Goal: Task Accomplishment & Management: Complete application form

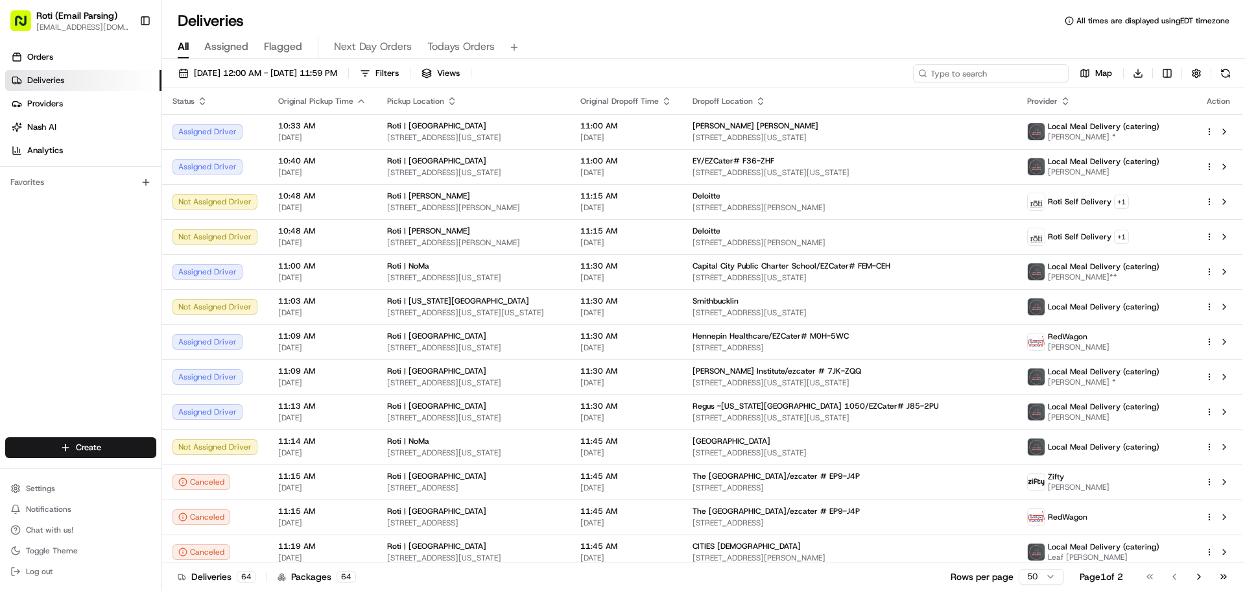
paste input "# MY8-YQM"
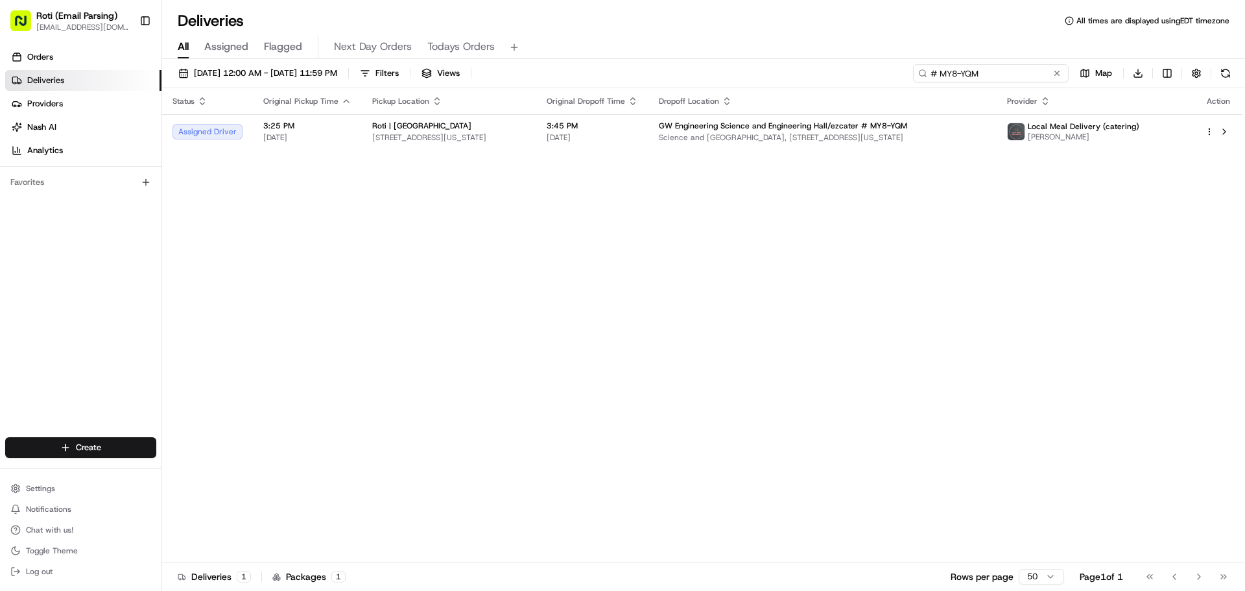
type input "# MY8-YQM"
click at [1055, 65] on input "# MY8-YQM" at bounding box center [991, 73] width 156 height 18
click at [1056, 69] on button at bounding box center [1057, 73] width 13 height 13
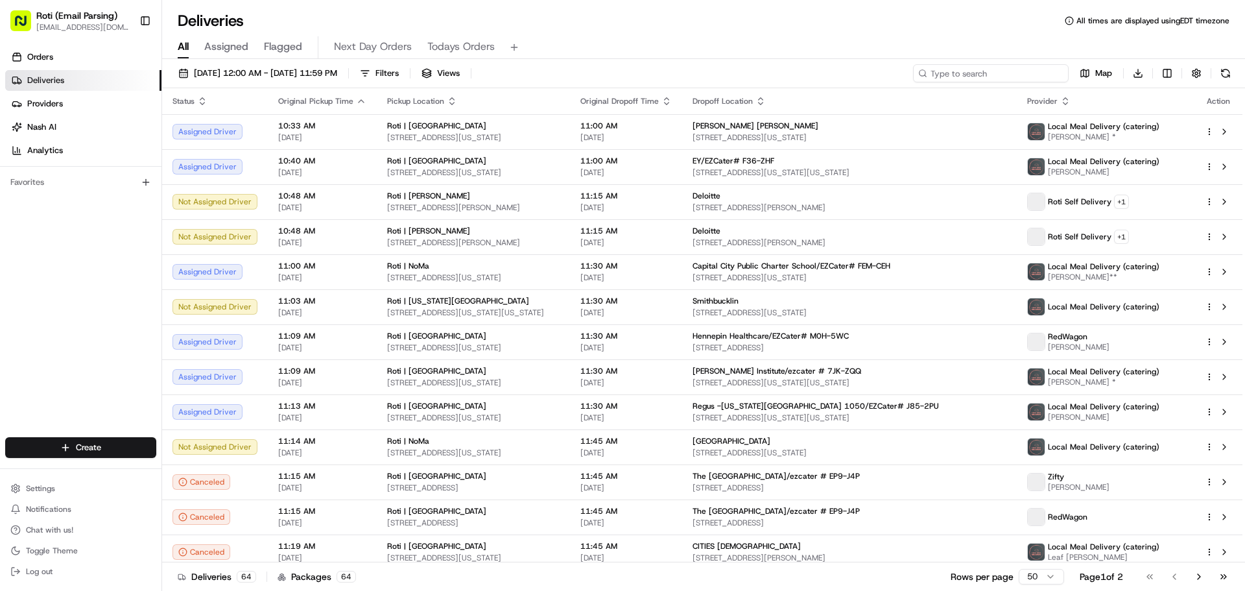
paste input "# YY7-8Q1"
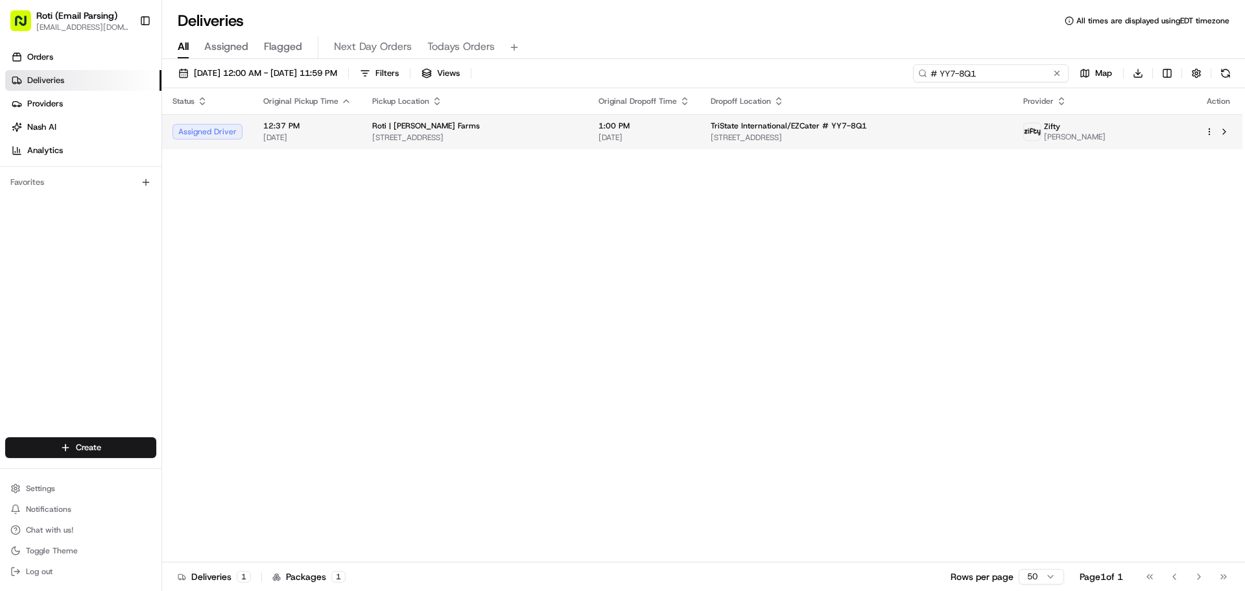
type input "# YY7-8Q1"
click at [1211, 134] on html "Roti (Email Parsing) [EMAIL_ADDRESS][DOMAIN_NAME] Toggle Sidebar Orders Deliver…" at bounding box center [622, 295] width 1245 height 591
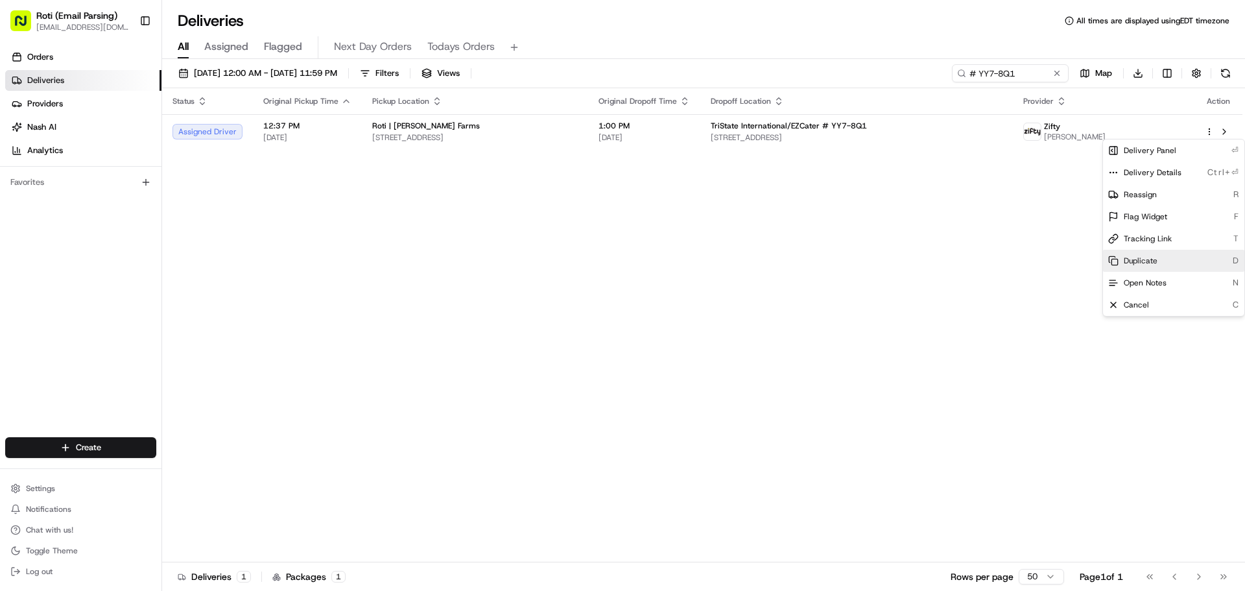
click at [1154, 262] on span "Duplicate" at bounding box center [1141, 261] width 34 height 10
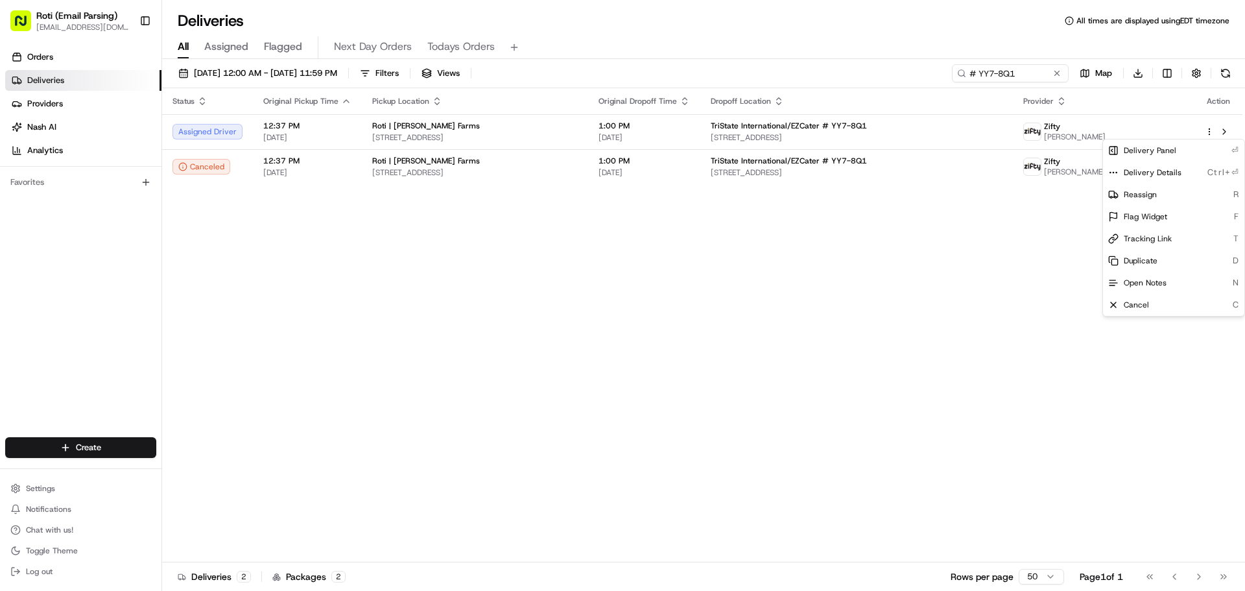
click at [839, 263] on html "Roti (Email Parsing) [EMAIL_ADDRESS][DOMAIN_NAME] Toggle Sidebar Orders Deliver…" at bounding box center [622, 295] width 1245 height 591
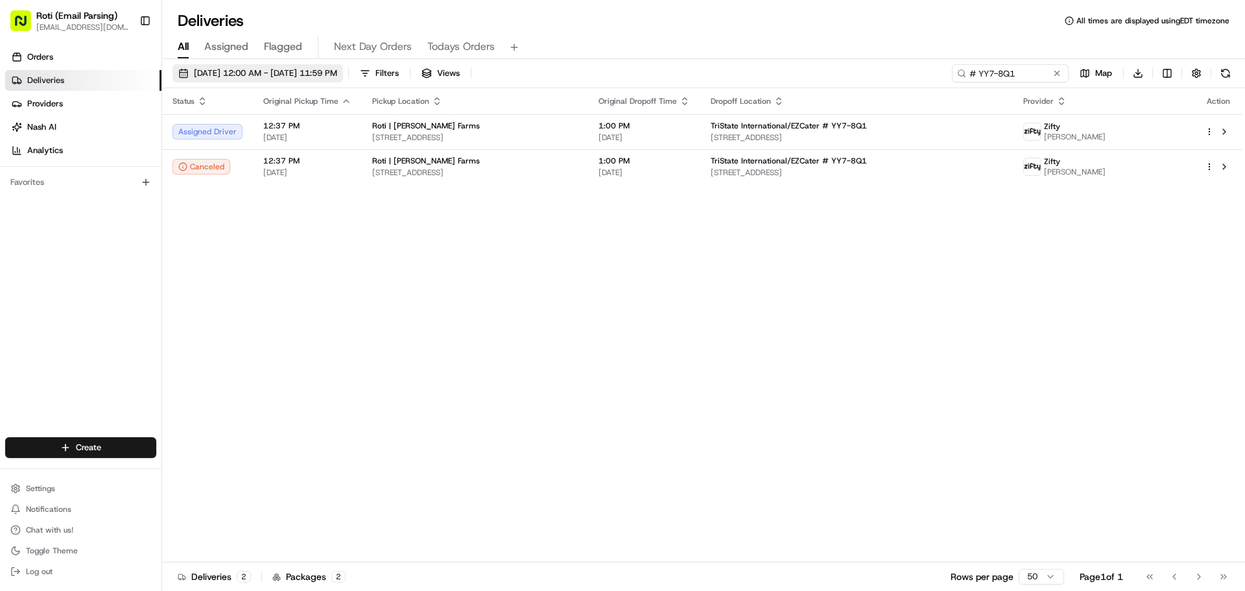
click at [323, 81] on button "[DATE] 12:00 AM - [DATE] 11:59 PM" at bounding box center [258, 73] width 171 height 18
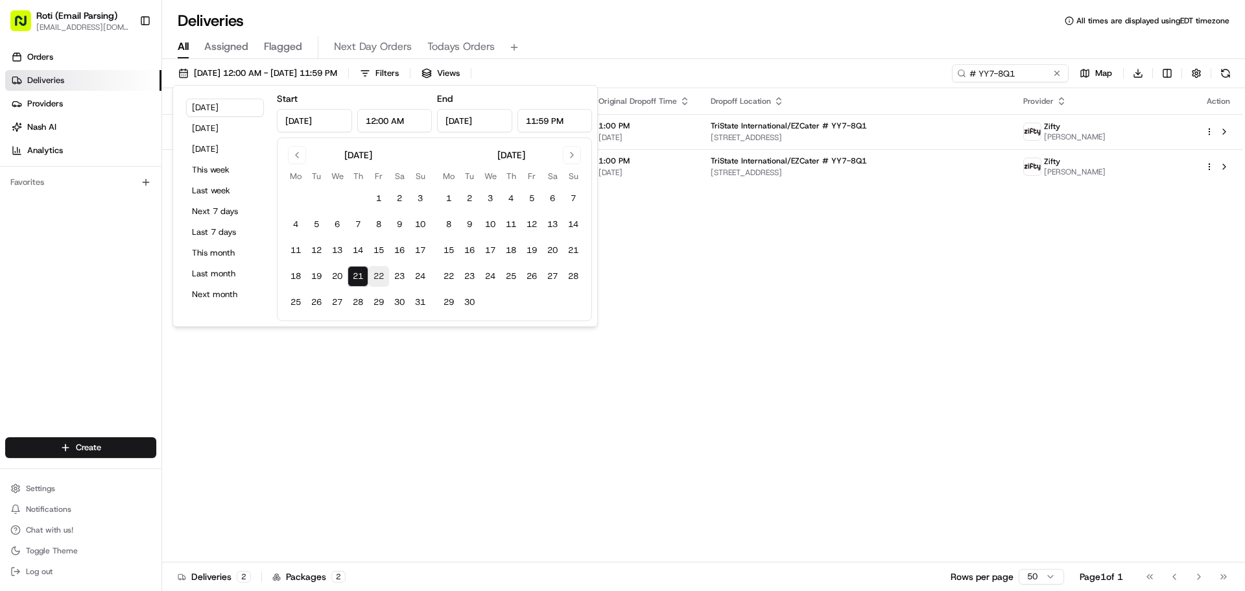
click at [379, 282] on button "22" at bounding box center [378, 276] width 21 height 21
type input "[DATE]"
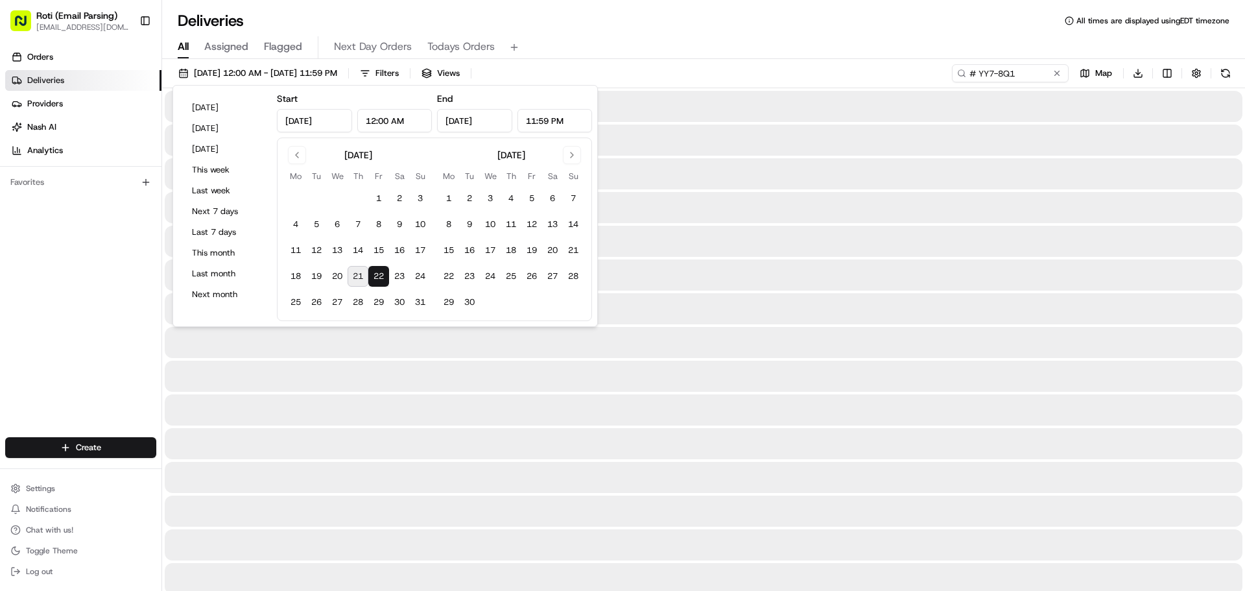
click at [379, 282] on button "22" at bounding box center [378, 276] width 21 height 21
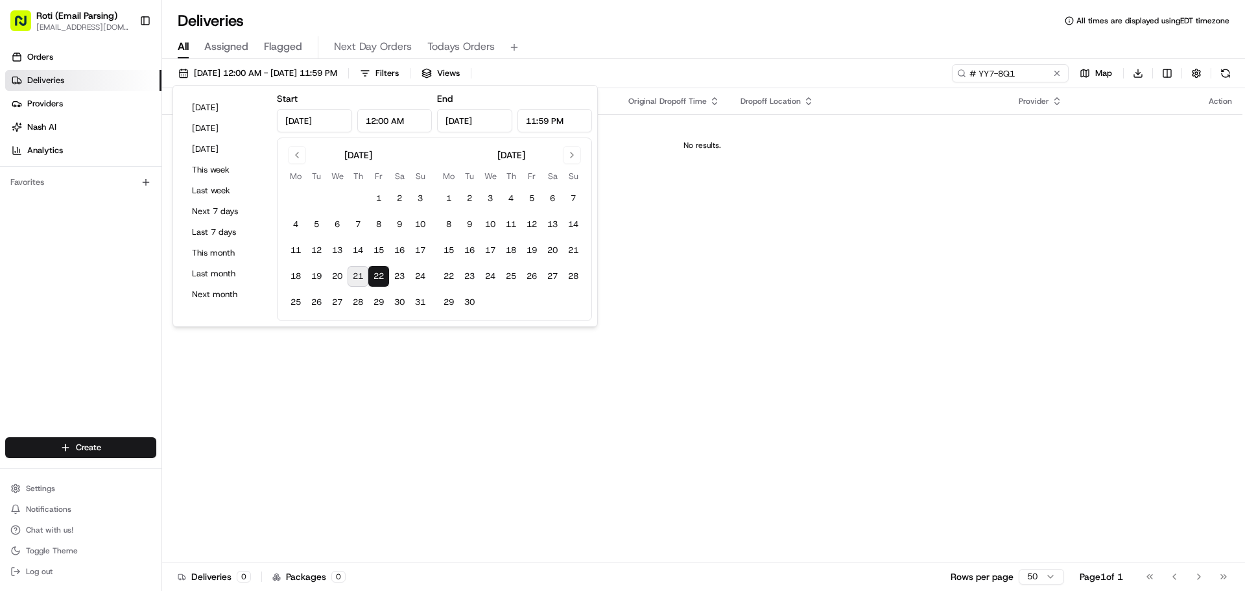
drag, startPoint x: 632, startPoint y: 19, endPoint x: 780, endPoint y: 60, distance: 152.8
click at [636, 21] on div "Deliveries All times are displayed using EDT timezone" at bounding box center [703, 20] width 1083 height 21
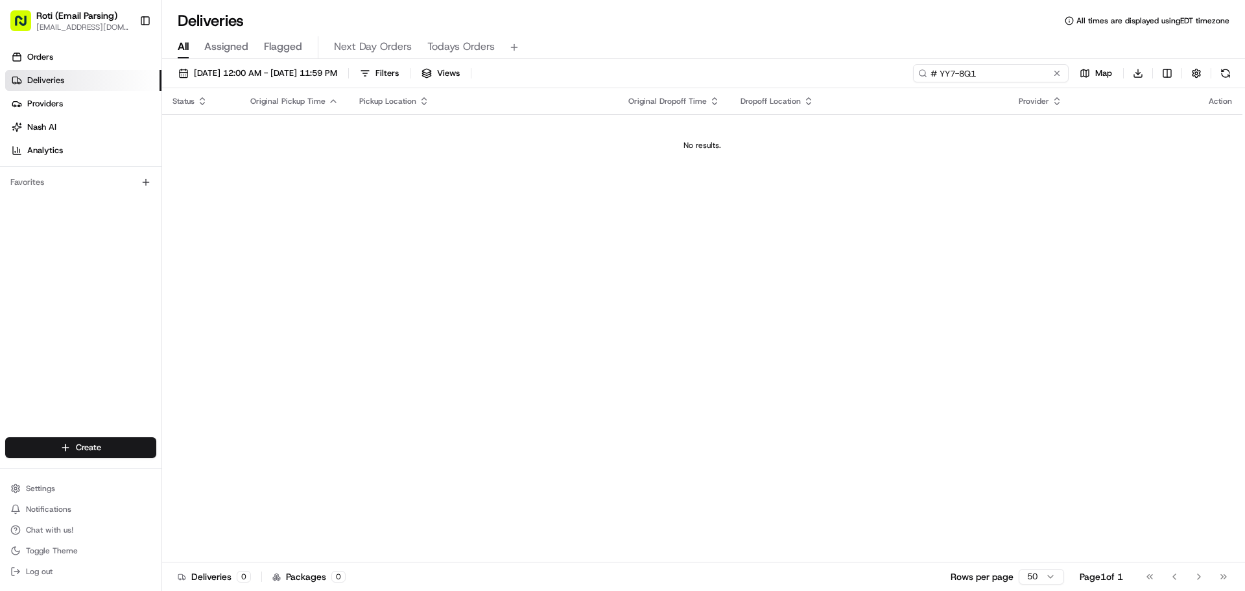
click at [1049, 73] on input "# YY7-8Q1" at bounding box center [991, 73] width 156 height 18
click at [1056, 72] on button at bounding box center [1057, 73] width 13 height 13
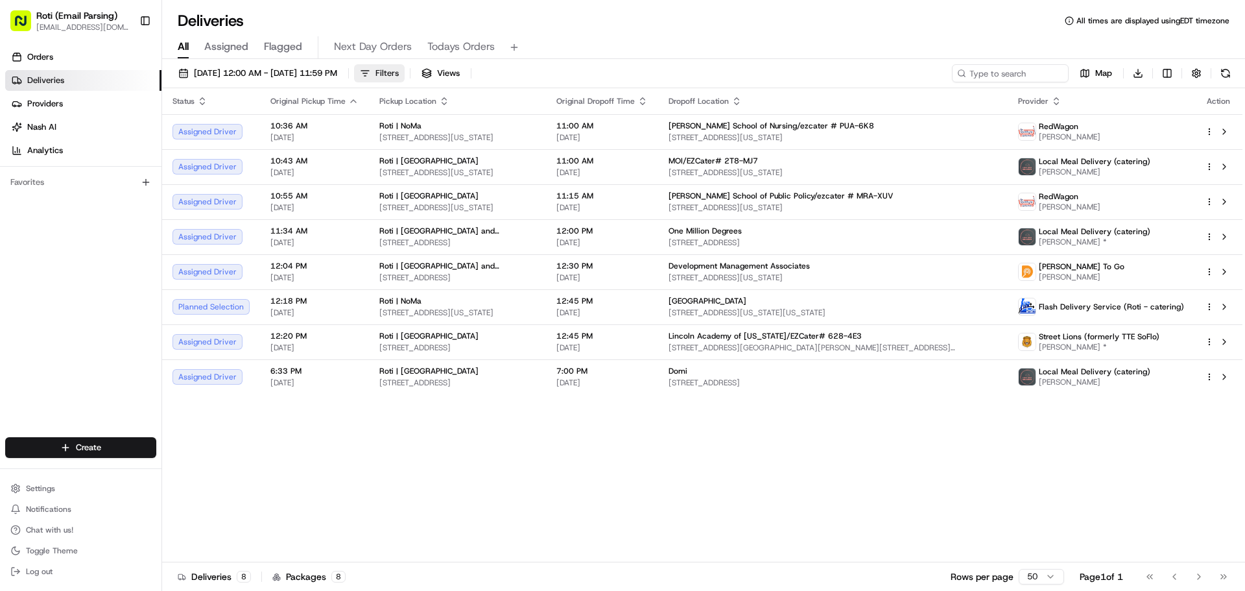
click at [399, 74] on span "Filters" at bounding box center [387, 73] width 23 height 12
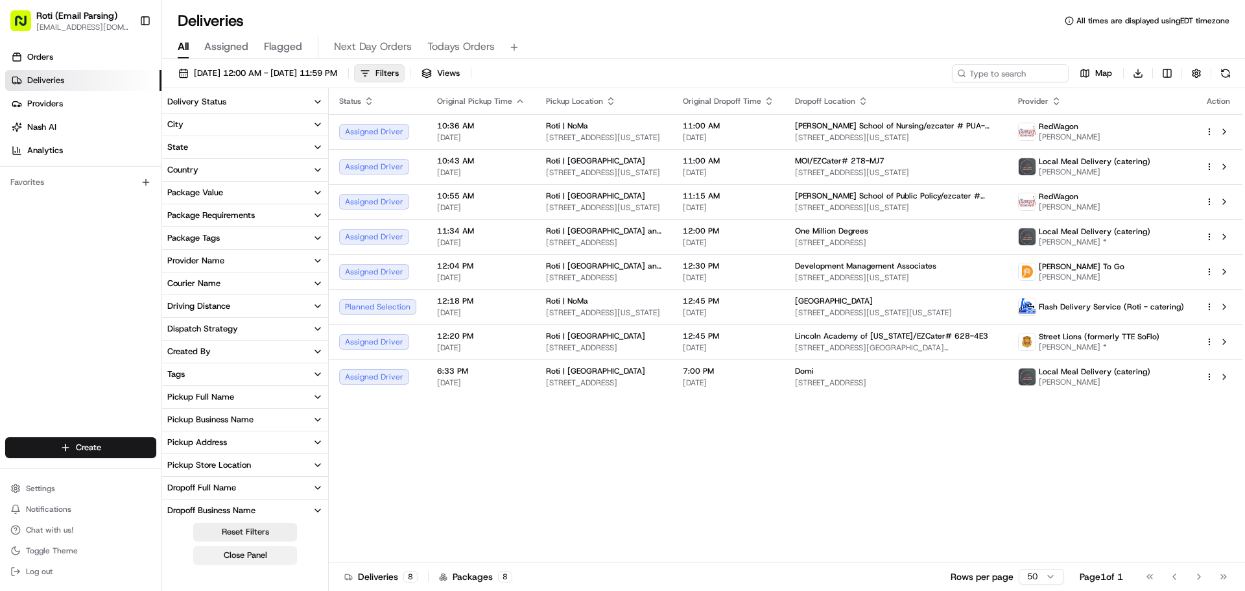
click at [227, 559] on button "Close Panel" at bounding box center [245, 555] width 104 height 18
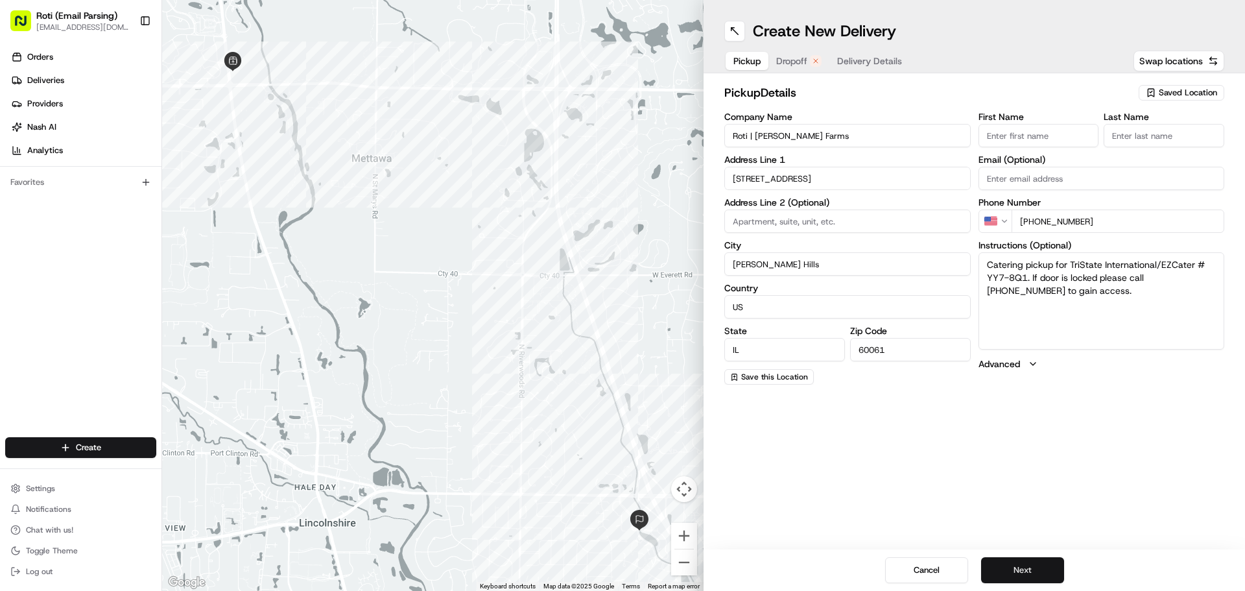
click at [1008, 566] on button "Next" at bounding box center [1022, 570] width 83 height 26
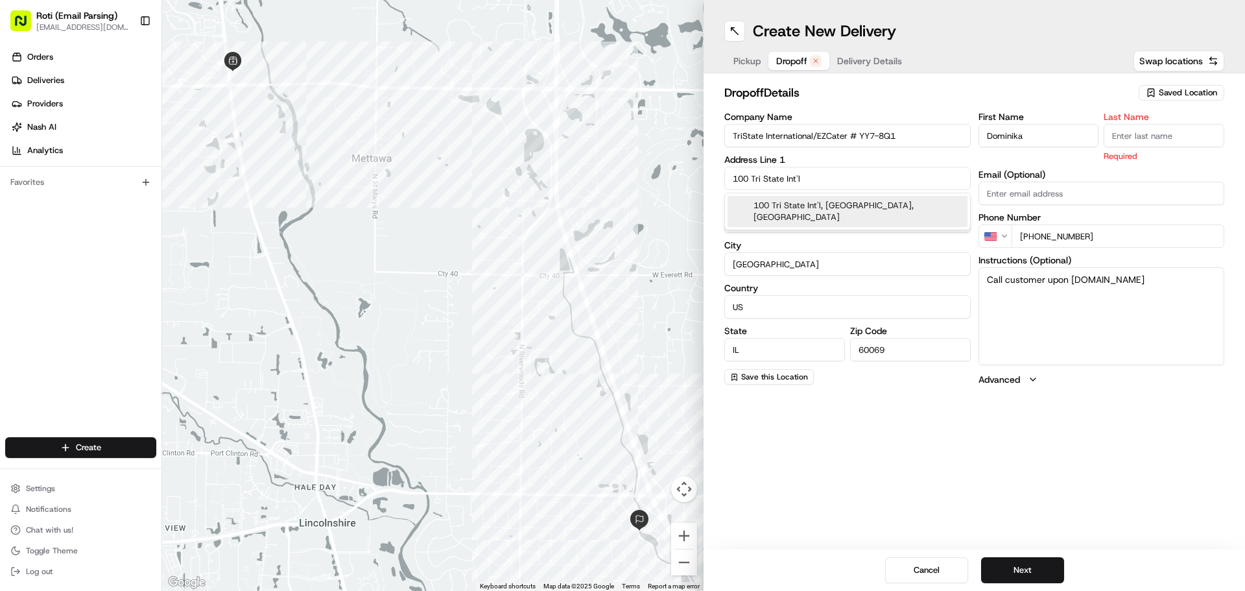
drag, startPoint x: 818, startPoint y: 177, endPoint x: 652, endPoint y: 182, distance: 166.1
click at [652, 182] on div "← Move left → Move right ↑ Move up ↓ Move down + Zoom in - Zoom out Home Jump l…" at bounding box center [703, 295] width 1083 height 591
paste input "200 TriState International, Lincolnshire, IL, 60069"
click at [835, 213] on div "200 Tri State International, Lincolnshire, IL 60069" at bounding box center [848, 205] width 240 height 19
type input "[STREET_ADDRESS]"
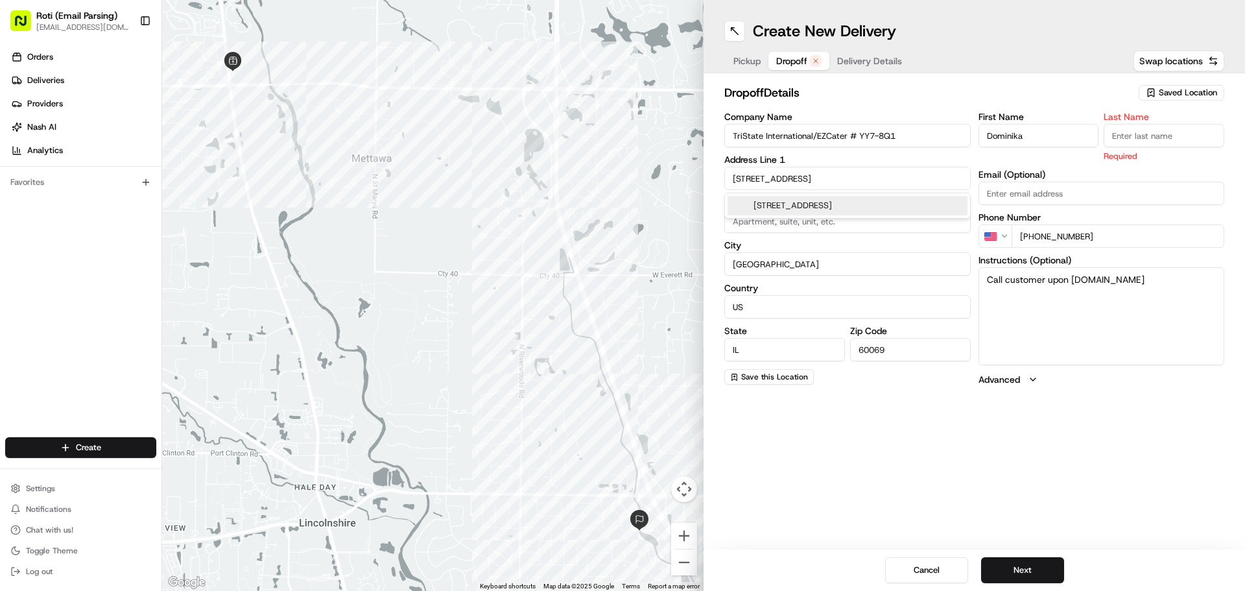
type input "United States"
type input "200 Tri State International"
drag, startPoint x: 1119, startPoint y: 289, endPoint x: 966, endPoint y: 293, distance: 153.8
click at [966, 293] on div "Company Name TriState International/EZCater # YY7-8Q1 Address Line 1 200 Tri St…" at bounding box center [974, 249] width 500 height 274
paste textarea "The entry to the conference Room where this needs to be delivered is south of t…"
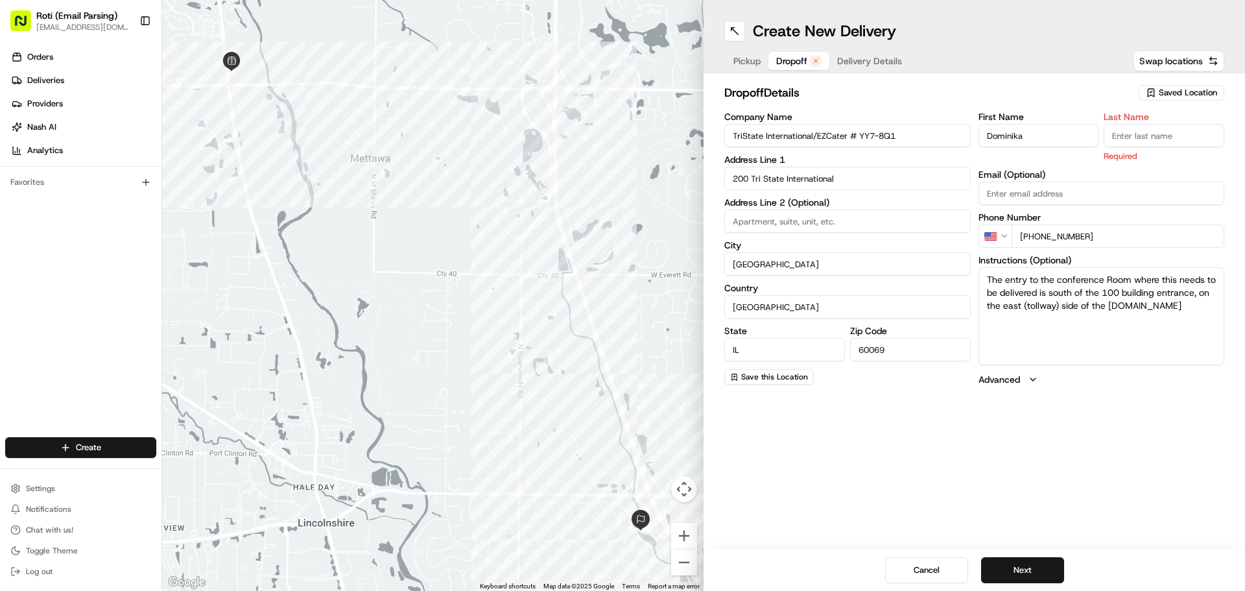
type textarea "The entry to the conference Room where this needs to be delivered is south of t…"
click at [1115, 137] on input "Last Name" at bounding box center [1164, 135] width 121 height 23
type input "int"
click at [1008, 567] on button "Next" at bounding box center [1022, 570] width 83 height 26
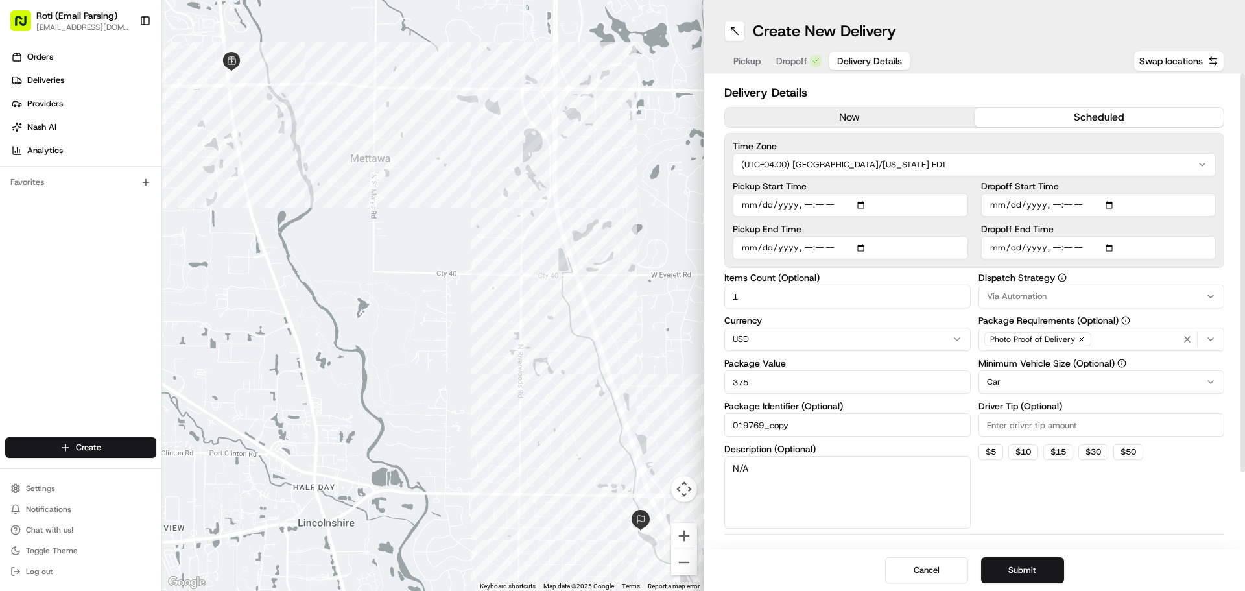
click at [914, 161] on html "Roti (Email Parsing) sbroadhead@roti.com Toggle Sidebar Orders Deliveries Provi…" at bounding box center [622, 295] width 1245 height 591
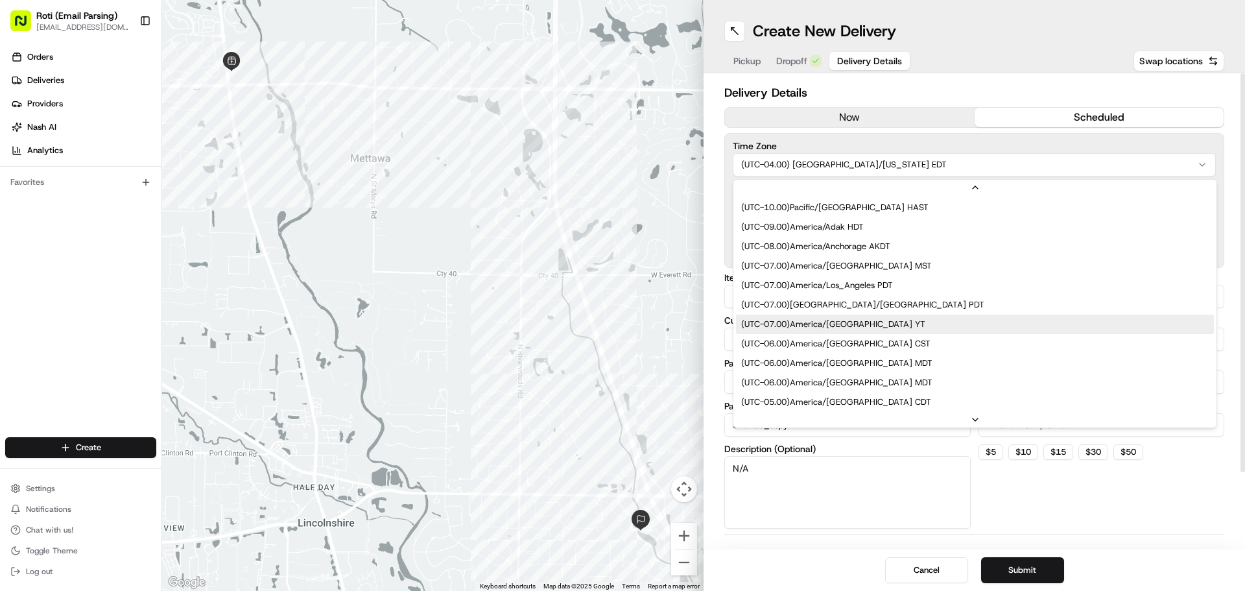
scroll to position [78, 0]
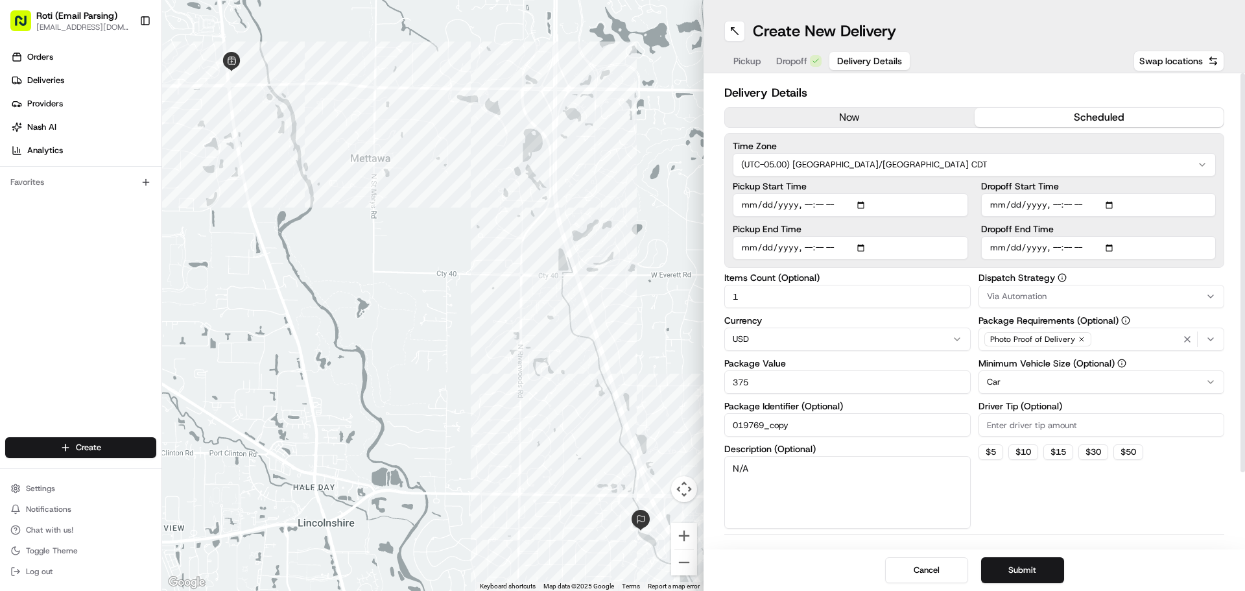
click at [1022, 302] on button "Via Automation" at bounding box center [1102, 296] width 246 height 23
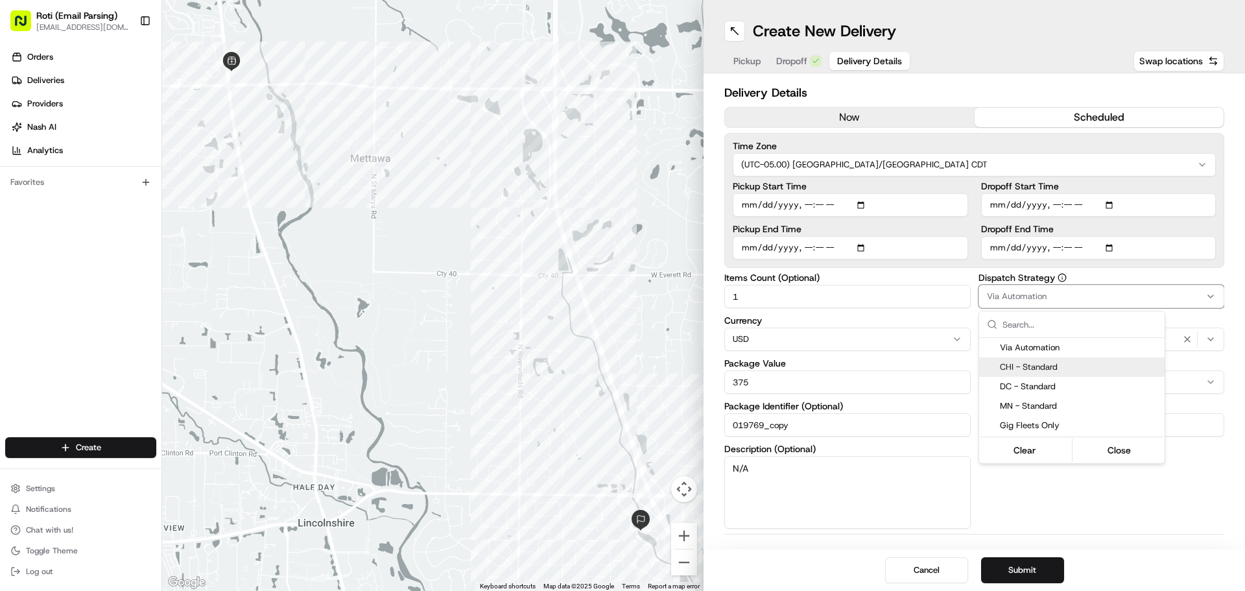
click at [1007, 369] on span "CHI - Standard" at bounding box center [1080, 367] width 160 height 12
click at [992, 499] on html "Roti (Email Parsing) sbroadhead@roti.com Toggle Sidebar Orders Deliveries Provi…" at bounding box center [622, 295] width 1245 height 591
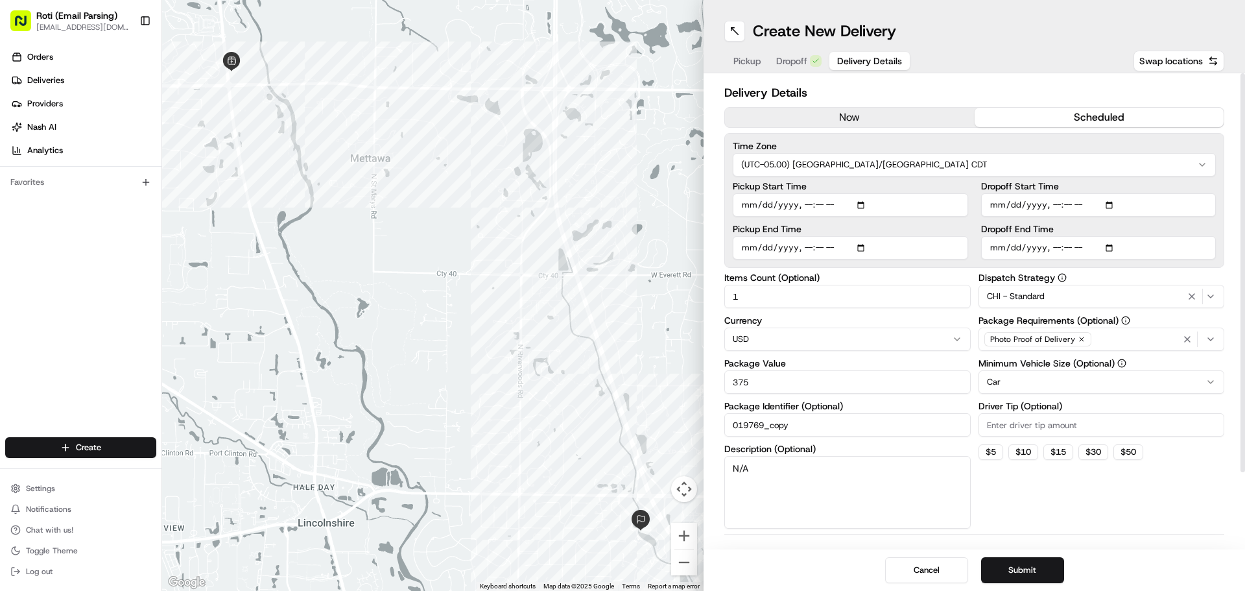
click at [865, 201] on input "Pickup Start Time" at bounding box center [850, 204] width 235 height 23
click at [865, 244] on input "Pickup End Time" at bounding box center [850, 247] width 235 height 23
click at [1114, 201] on input "Dropoff Start Time" at bounding box center [1098, 204] width 235 height 23
type input "2025-08-21T11:45"
click at [1153, 190] on label "Dropoff Start Time" at bounding box center [1098, 186] width 235 height 9
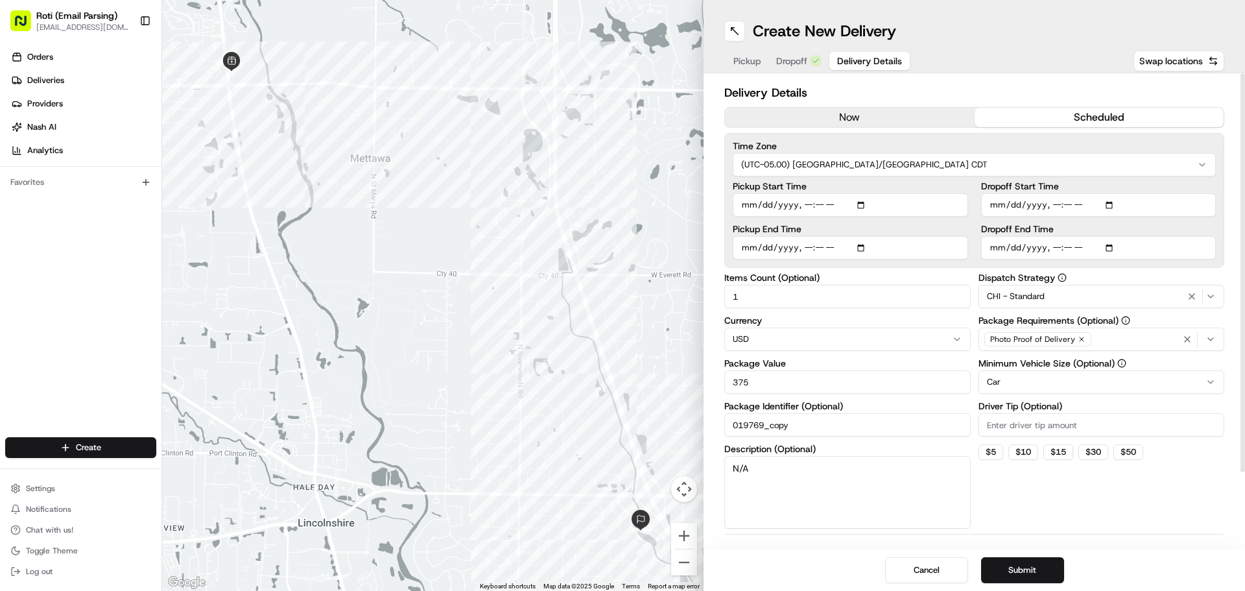
click at [1153, 193] on input "Dropoff Start Time" at bounding box center [1098, 204] width 235 height 23
click at [1112, 243] on input "Dropoff End Time" at bounding box center [1098, 247] width 235 height 23
type input "2025-08-21T12:00"
click at [1178, 221] on div "Dropoff Start Time Dropoff End Time" at bounding box center [1098, 221] width 235 height 78
click at [1007, 571] on button "Submit" at bounding box center [1022, 570] width 83 height 26
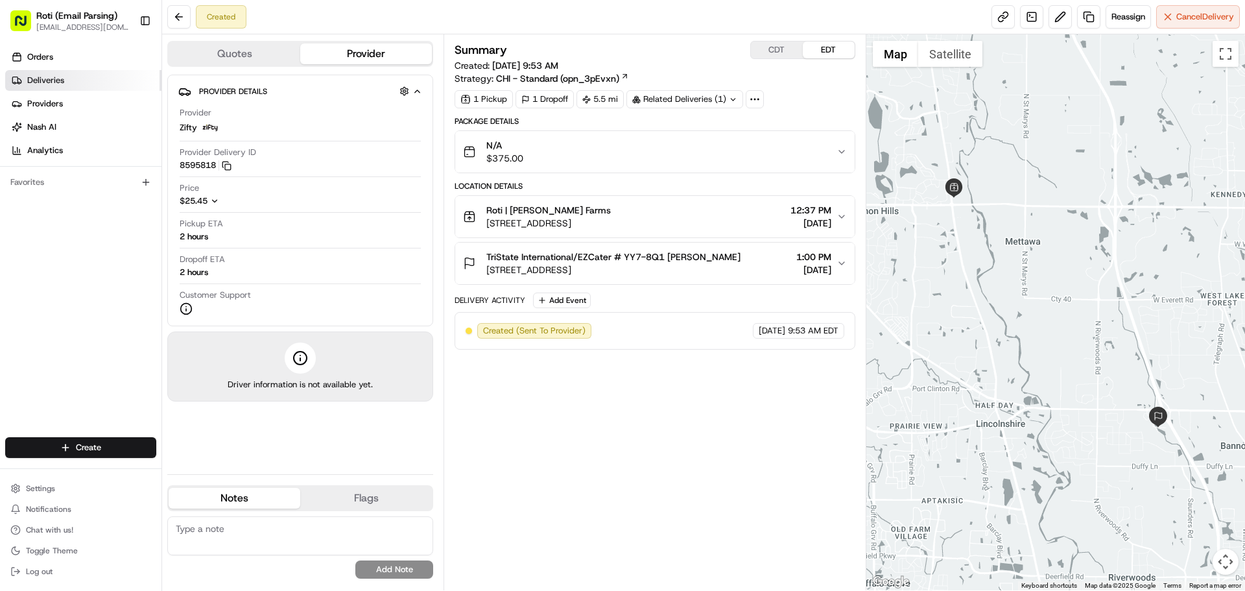
click at [55, 73] on link "Deliveries" at bounding box center [83, 80] width 156 height 21
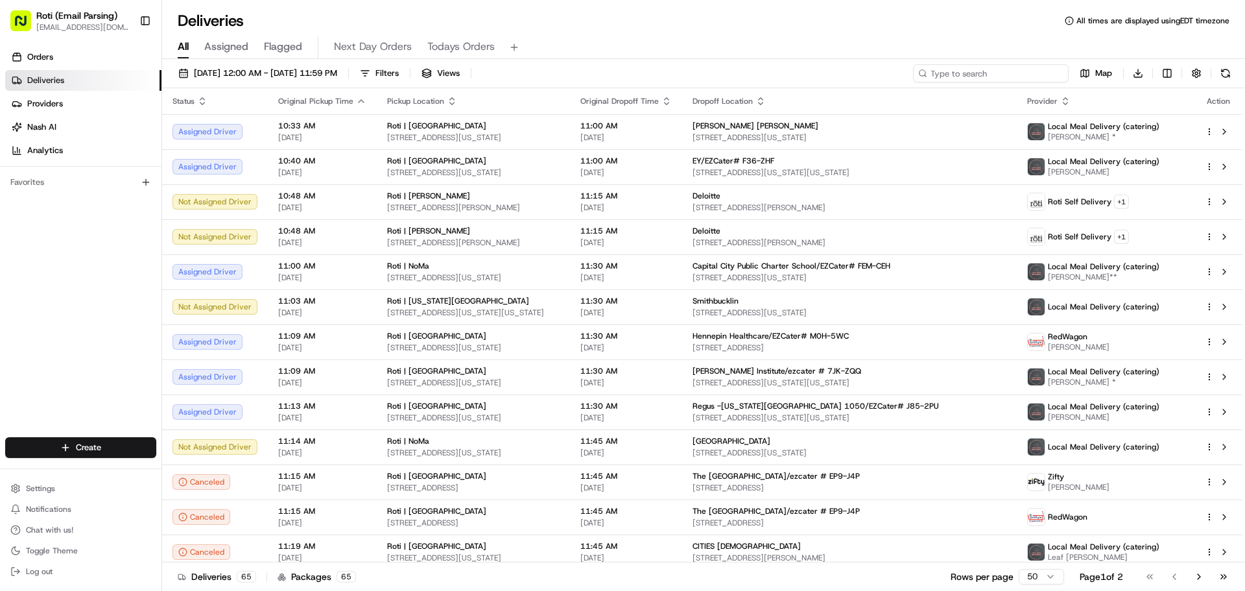
click at [1031, 74] on input at bounding box center [991, 73] width 156 height 18
paste input "# YY7-8Q1"
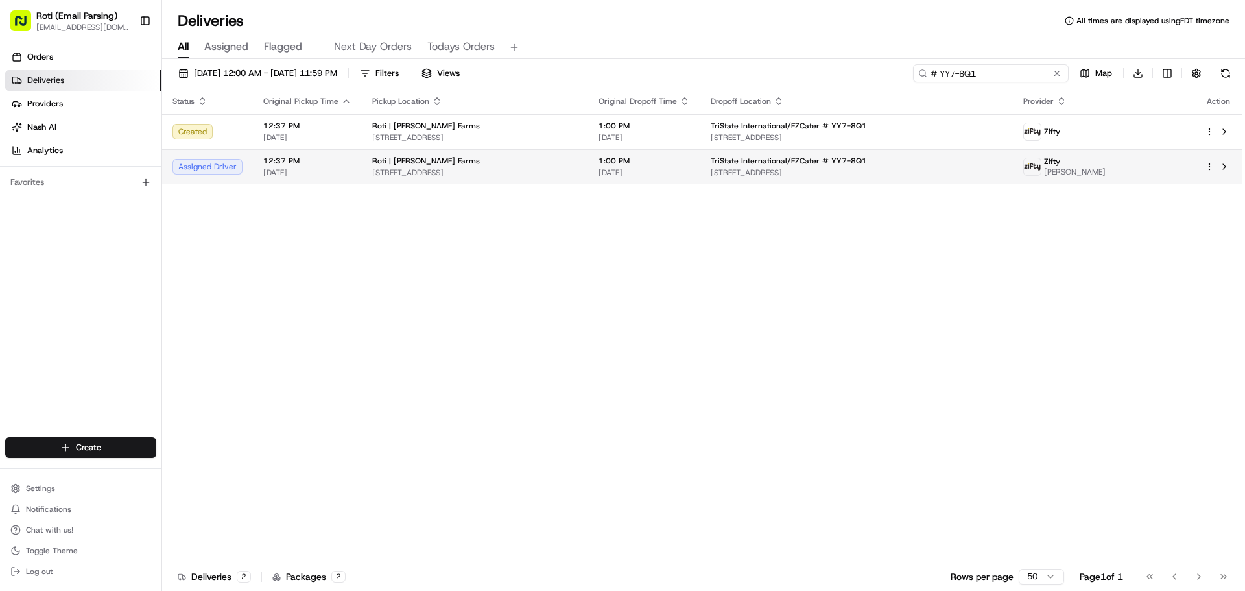
type input "# YY7-8Q1"
click at [1210, 167] on html "Roti (Email Parsing) sbroadhead@roti.com Toggle Sidebar Orders Deliveries Provi…" at bounding box center [622, 295] width 1245 height 591
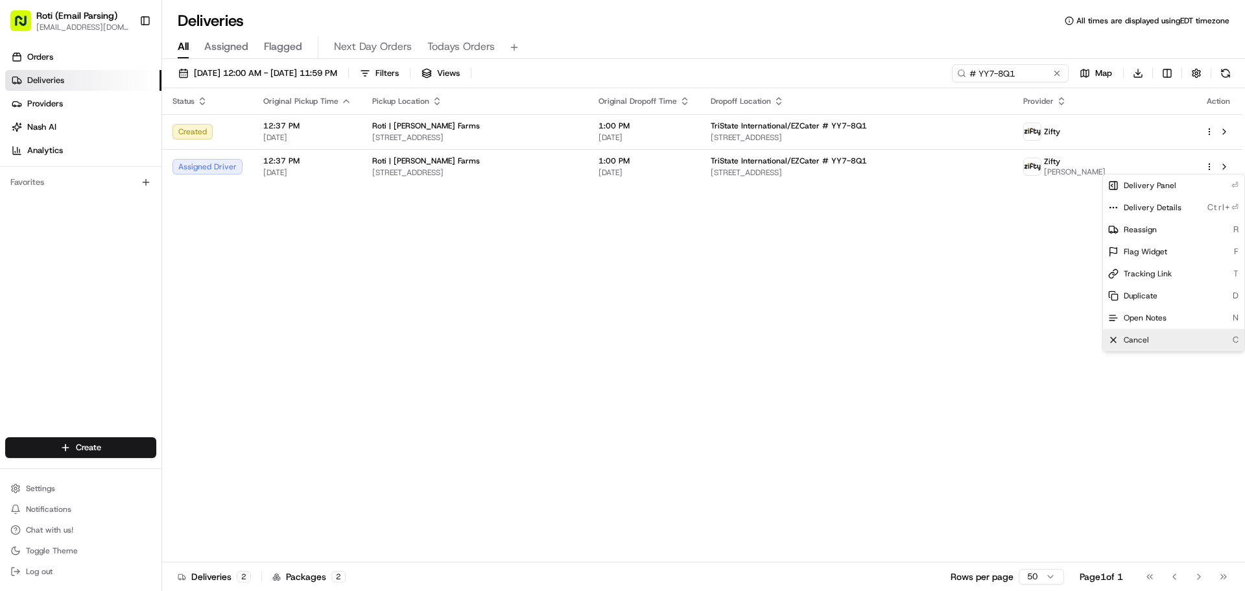
click at [1131, 343] on span "Cancel" at bounding box center [1136, 340] width 25 height 10
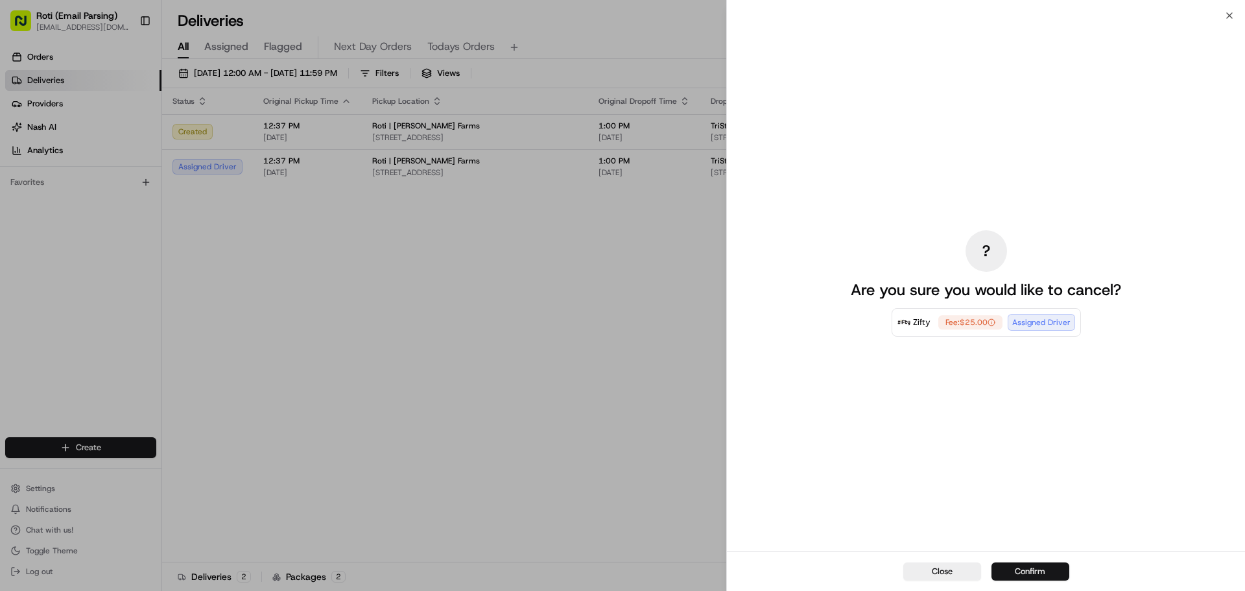
click at [1020, 572] on button "Confirm" at bounding box center [1031, 571] width 78 height 18
